Goal: Check status

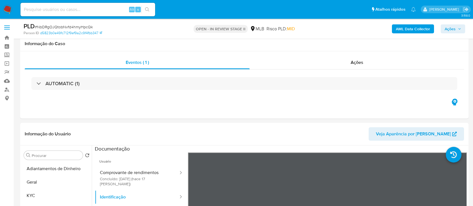
select select "10"
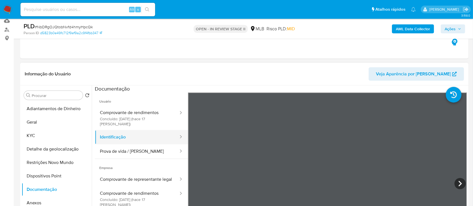
scroll to position [75, 0]
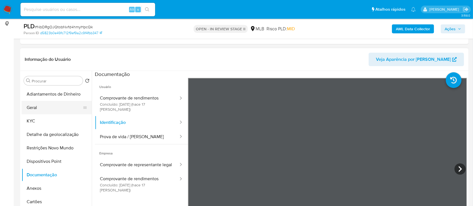
click at [49, 107] on button "Geral" at bounding box center [55, 107] width 66 height 13
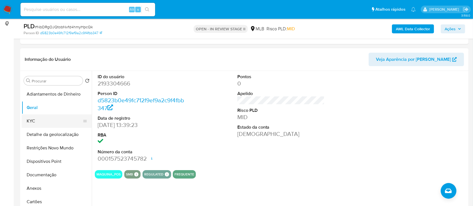
click at [33, 122] on button "KYC" at bounding box center [55, 120] width 66 height 13
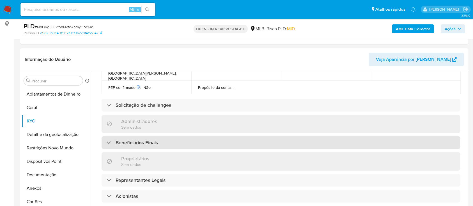
scroll to position [224, 0]
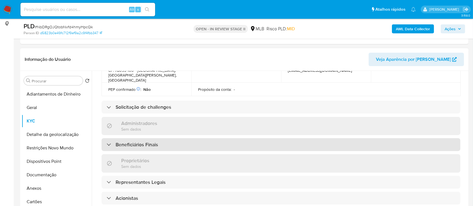
click at [128, 142] on h3 "Beneficiários Finais" at bounding box center [137, 145] width 42 height 6
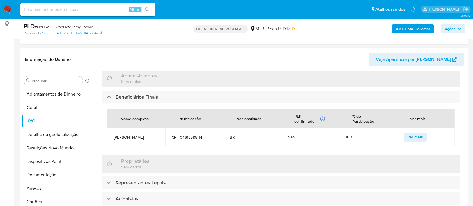
scroll to position [299, 0]
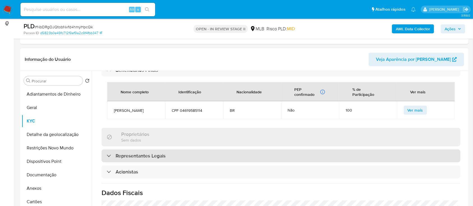
click at [142, 153] on h3 "Representantes Legais" at bounding box center [141, 156] width 50 height 6
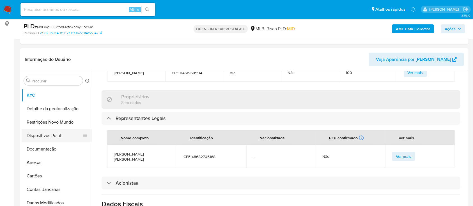
scroll to position [37, 0]
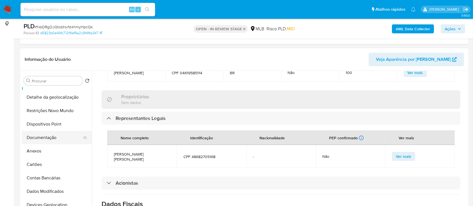
click at [50, 138] on button "Documentação" at bounding box center [55, 137] width 66 height 13
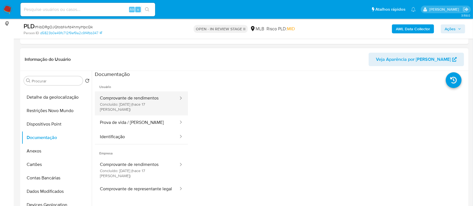
click at [132, 102] on button "Comprovante de rendimentos Concluído: [DATE] (hace 17 [PERSON_NAME])" at bounding box center [137, 103] width 84 height 24
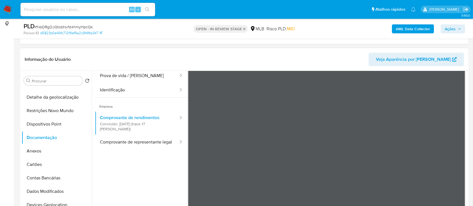
scroll to position [49, 0]
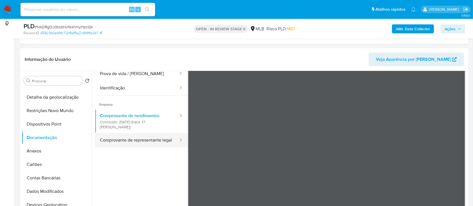
click at [136, 133] on button "Comprovante de representante legal" at bounding box center [137, 140] width 84 height 14
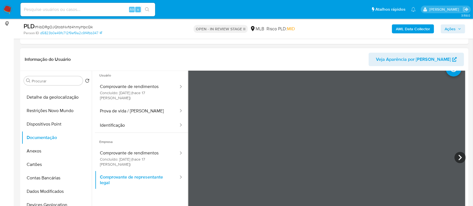
scroll to position [0, 0]
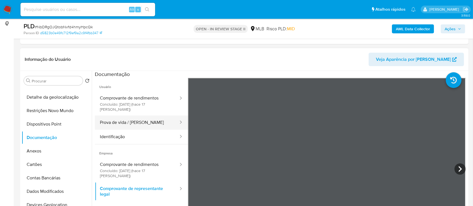
click at [126, 118] on button "Prova de vida / [PERSON_NAME]" at bounding box center [137, 123] width 84 height 14
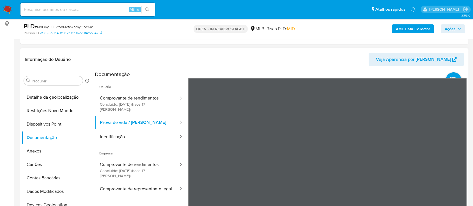
scroll to position [112, 0]
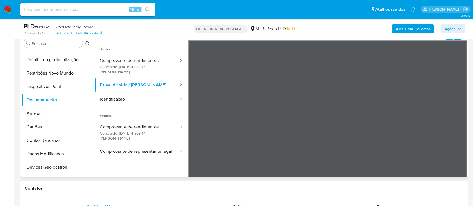
click at [388, 80] on div at bounding box center [327, 132] width 279 height 184
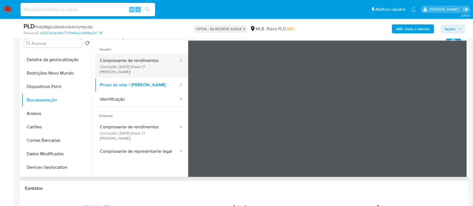
click at [137, 65] on button "Comprovante de rendimentos Concluído: [DATE] (hace 17 [PERSON_NAME])" at bounding box center [137, 66] width 84 height 24
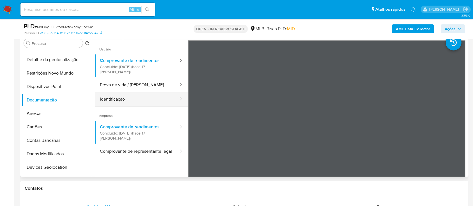
click at [125, 96] on button "Identificação" at bounding box center [137, 99] width 84 height 14
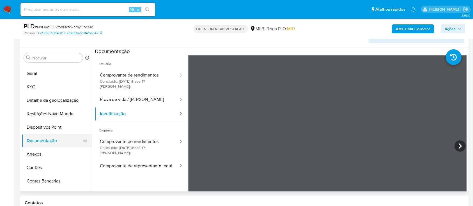
scroll to position [0, 0]
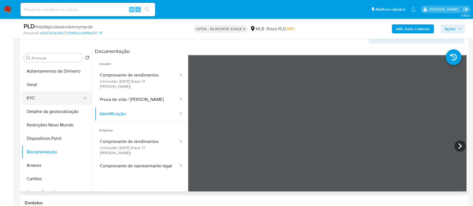
click at [40, 100] on button "KYC" at bounding box center [55, 97] width 66 height 13
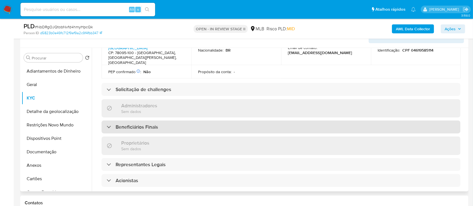
scroll to position [262, 0]
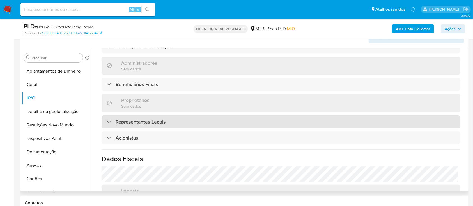
drag, startPoint x: 115, startPoint y: 102, endPoint x: 135, endPoint y: 100, distance: 20.6
click at [114, 119] on div "Representantes Legais" at bounding box center [136, 122] width 59 height 6
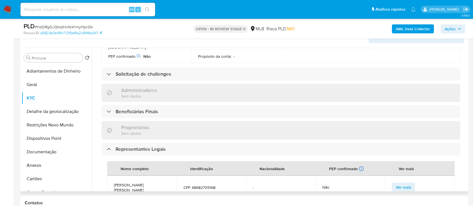
scroll to position [224, 0]
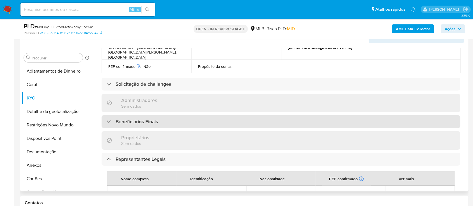
click at [112, 119] on div "Beneficiários Finais" at bounding box center [132, 122] width 51 height 6
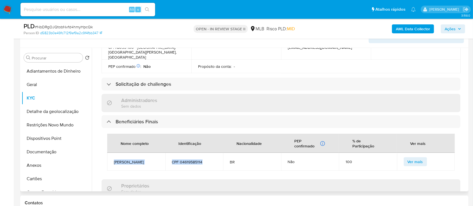
drag, startPoint x: 209, startPoint y: 142, endPoint x: 128, endPoint y: 145, distance: 80.3
click at [113, 153] on tr "Linkool [PERSON_NAME] CPF 04619585114 BR Não 100 Ver mais" at bounding box center [281, 162] width 348 height 18
copy tr "Linkool [PERSON_NAME] CPF 04619585114"
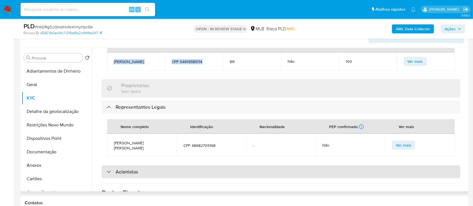
scroll to position [337, 0]
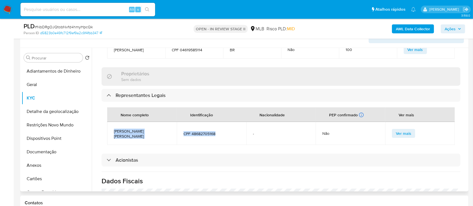
drag, startPoint x: 219, startPoint y: 113, endPoint x: 130, endPoint y: 116, distance: 88.4
click at [113, 122] on tr "[PERSON_NAME] [PERSON_NAME] CPF 48682705168 - Não Ver mais" at bounding box center [281, 133] width 348 height 23
copy tr "[PERSON_NAME] [PERSON_NAME] CPF 48682705168"
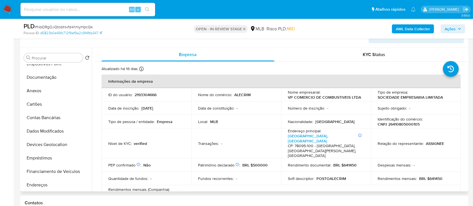
scroll to position [60, 0]
